Goal: Check status: Check status

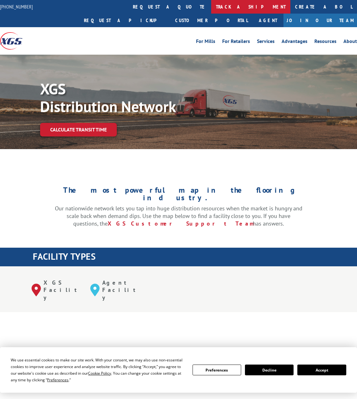
click at [211, 7] on link "track a shipment" at bounding box center [250, 7] width 79 height 14
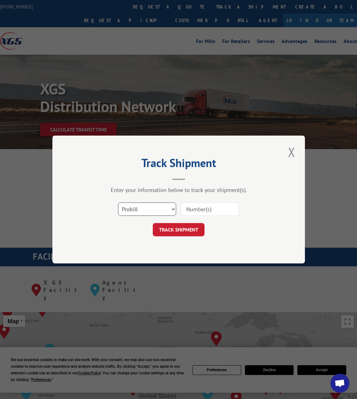
drag, startPoint x: 161, startPoint y: 207, endPoint x: 156, endPoint y: 215, distance: 9.5
click at [161, 207] on select "Select category... Probill BOL PO" at bounding box center [147, 208] width 58 height 13
select select "bol"
click at [118, 202] on select "Select category... Probill BOL PO" at bounding box center [147, 208] width 58 height 13
click at [200, 211] on input at bounding box center [210, 208] width 58 height 13
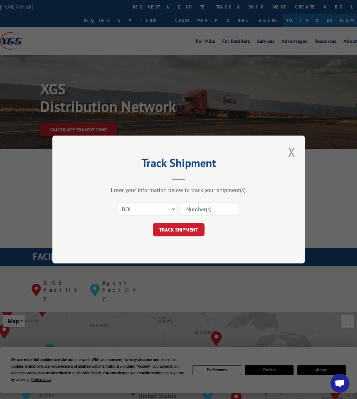
paste input "080725022GC"
type input "080725022GC"
click at [179, 230] on button "TRACK SHIPMENT" at bounding box center [179, 229] width 52 height 13
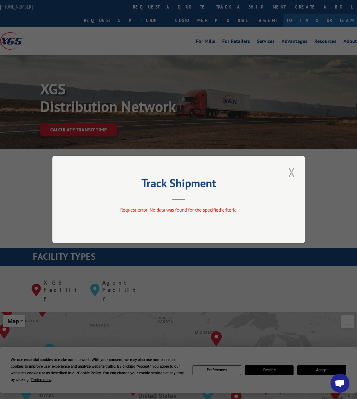
click at [292, 170] on button "Close modal" at bounding box center [291, 172] width 11 height 17
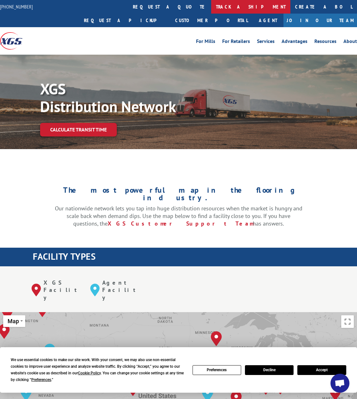
click at [211, 6] on link "track a shipment" at bounding box center [250, 7] width 79 height 14
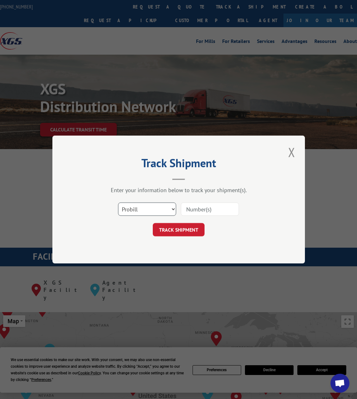
click at [158, 209] on select "Select category... Probill BOL PO" at bounding box center [147, 208] width 58 height 13
select select "bol"
click at [118, 202] on select "Select category... Probill BOL PO" at bounding box center [147, 208] width 58 height 13
click at [203, 206] on input at bounding box center [210, 208] width 58 height 13
paste input "080725022GC"
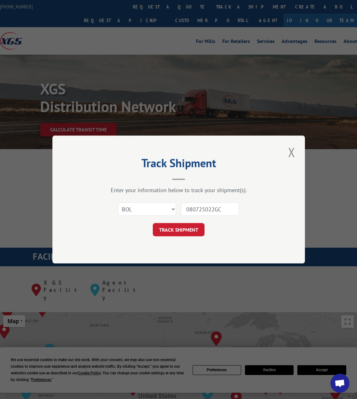
click at [214, 210] on input "080725022GC" at bounding box center [210, 208] width 58 height 13
type input "080725021GC"
click button "TRACK SHIPMENT" at bounding box center [179, 229] width 52 height 13
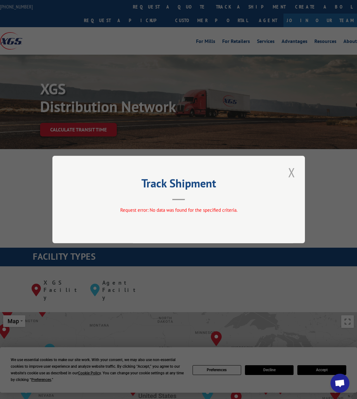
click at [293, 172] on button "Close modal" at bounding box center [291, 172] width 11 height 17
